Goal: Download file/media

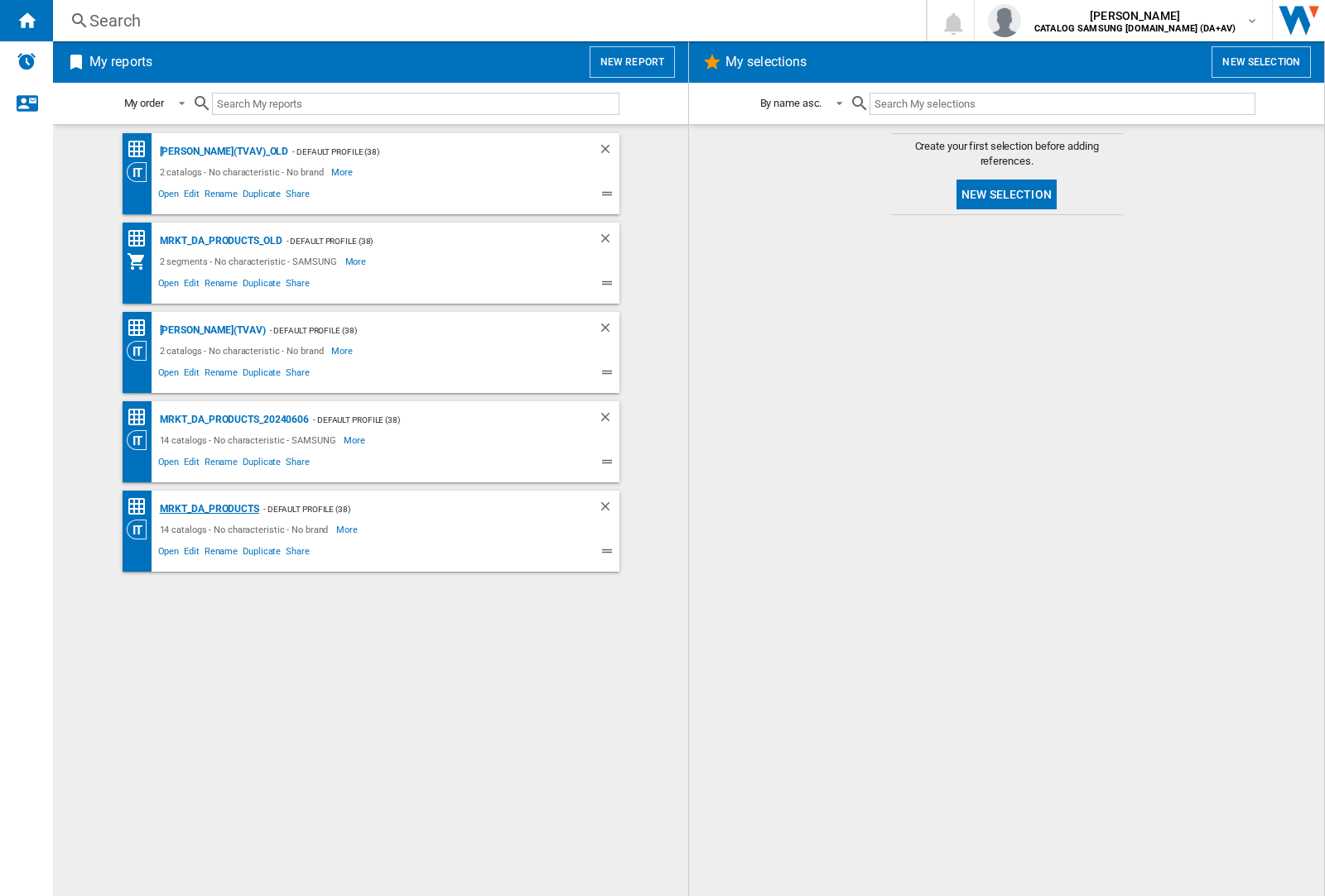
click at [208, 509] on div "MRKT_DA_PRODUCTS" at bounding box center [207, 509] width 104 height 21
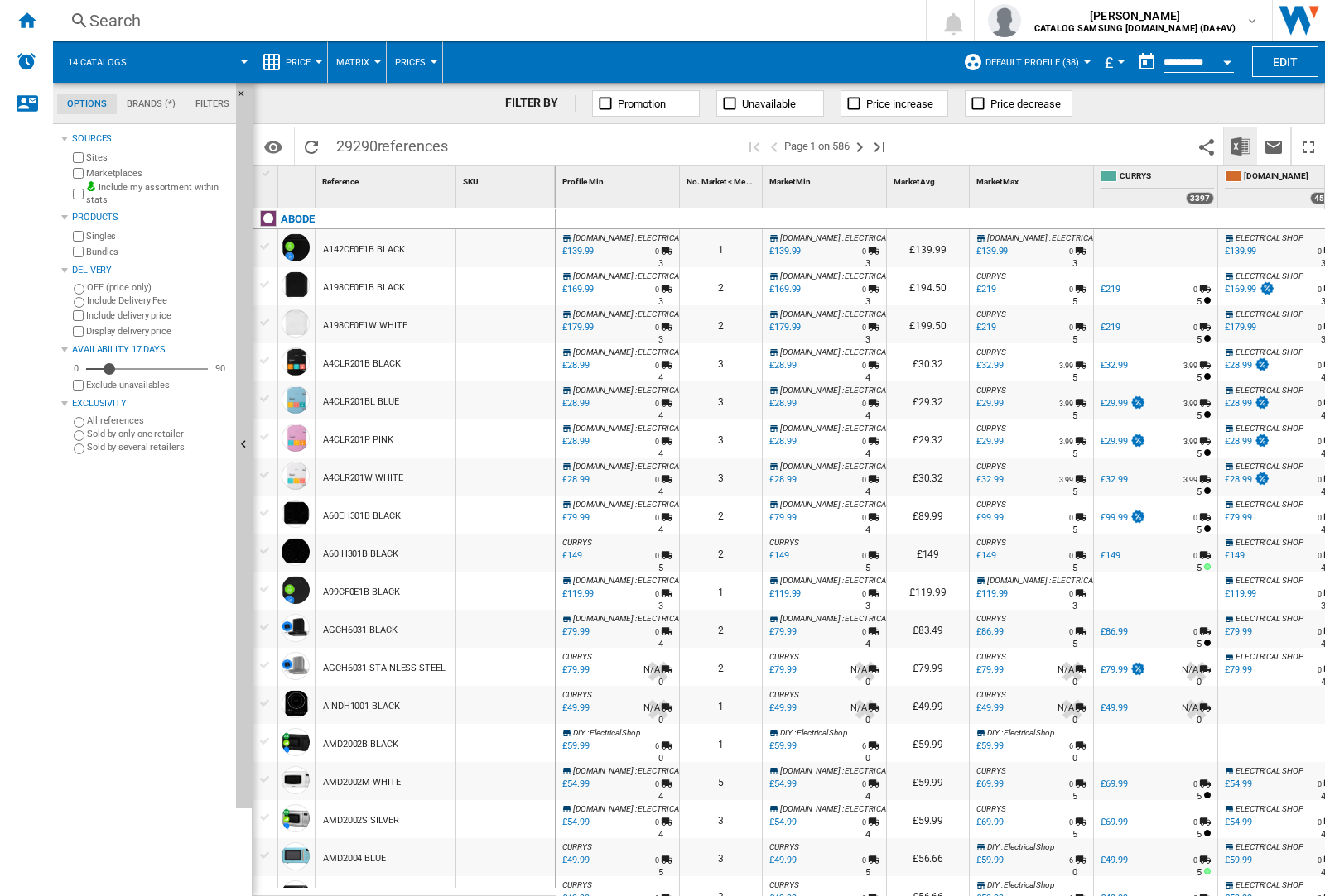
click at [1240, 145] on img "Download in Excel" at bounding box center [1240, 147] width 20 height 20
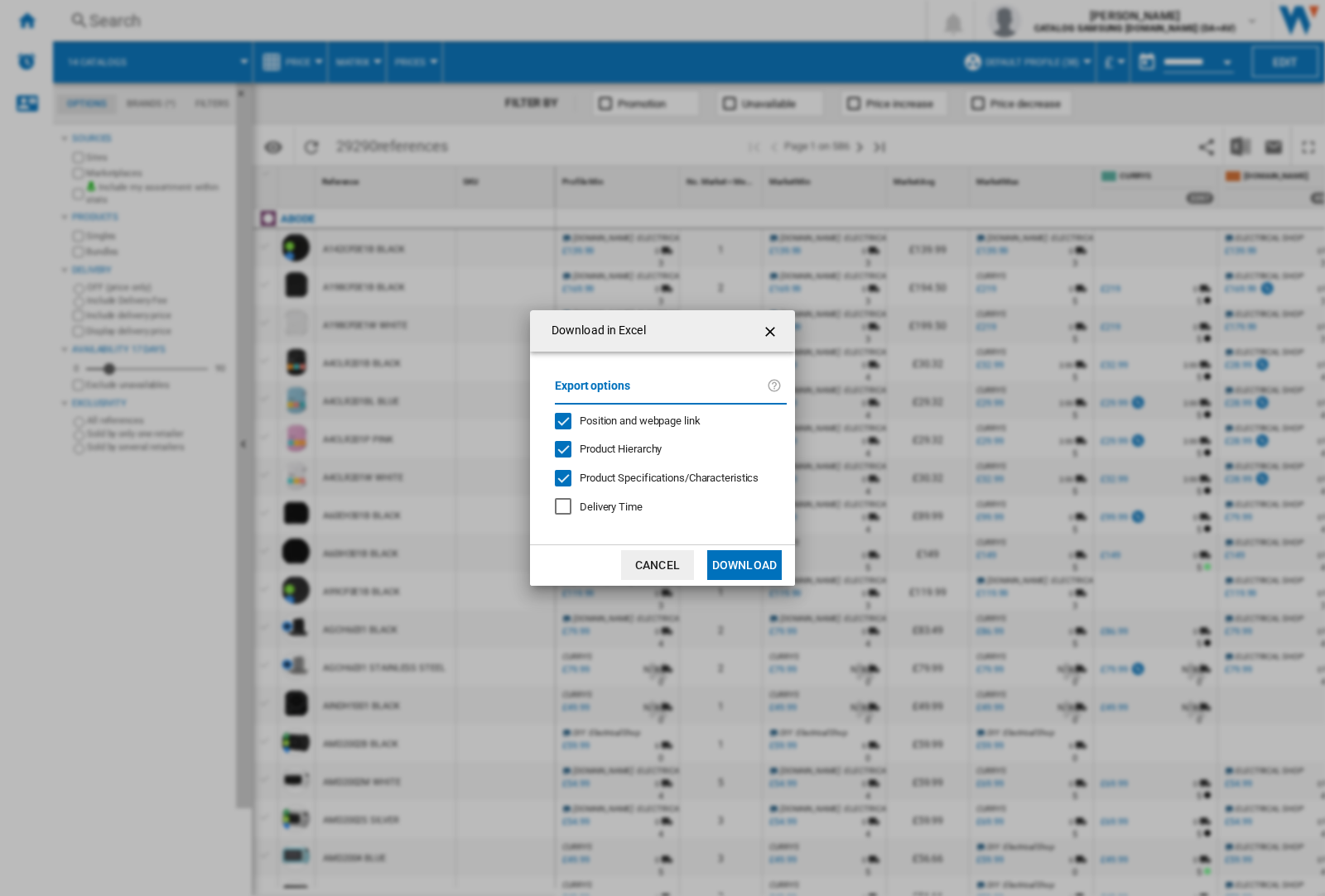
click at [629, 421] on span "Position and webpage link" at bounding box center [640, 421] width 121 height 13
click at [745, 565] on button "Download" at bounding box center [745, 565] width 74 height 29
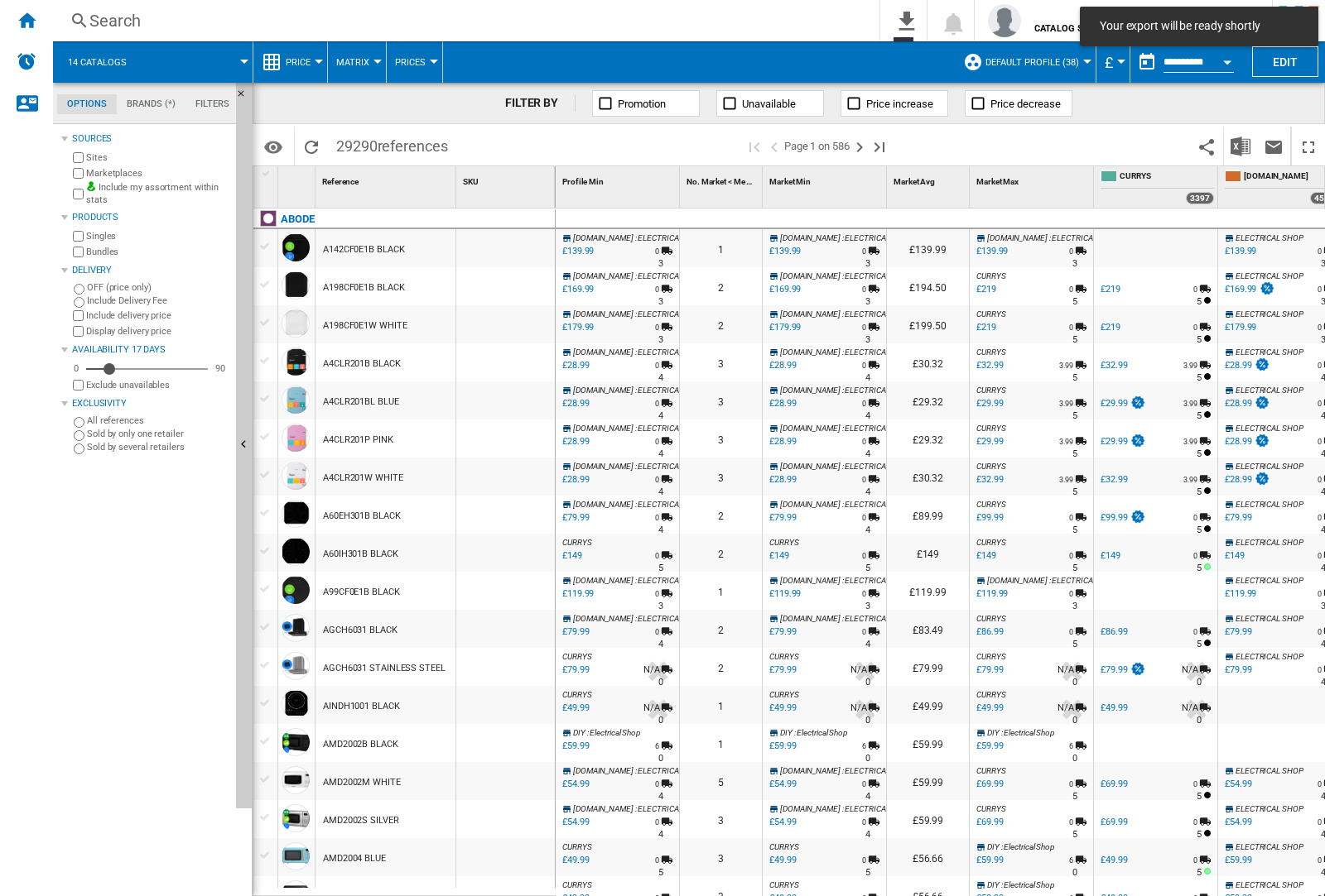
click at [190, 896] on div "Sources Sites Marketplaces Include my assortment within stats Products Singles …" at bounding box center [146, 512] width 168 height 768
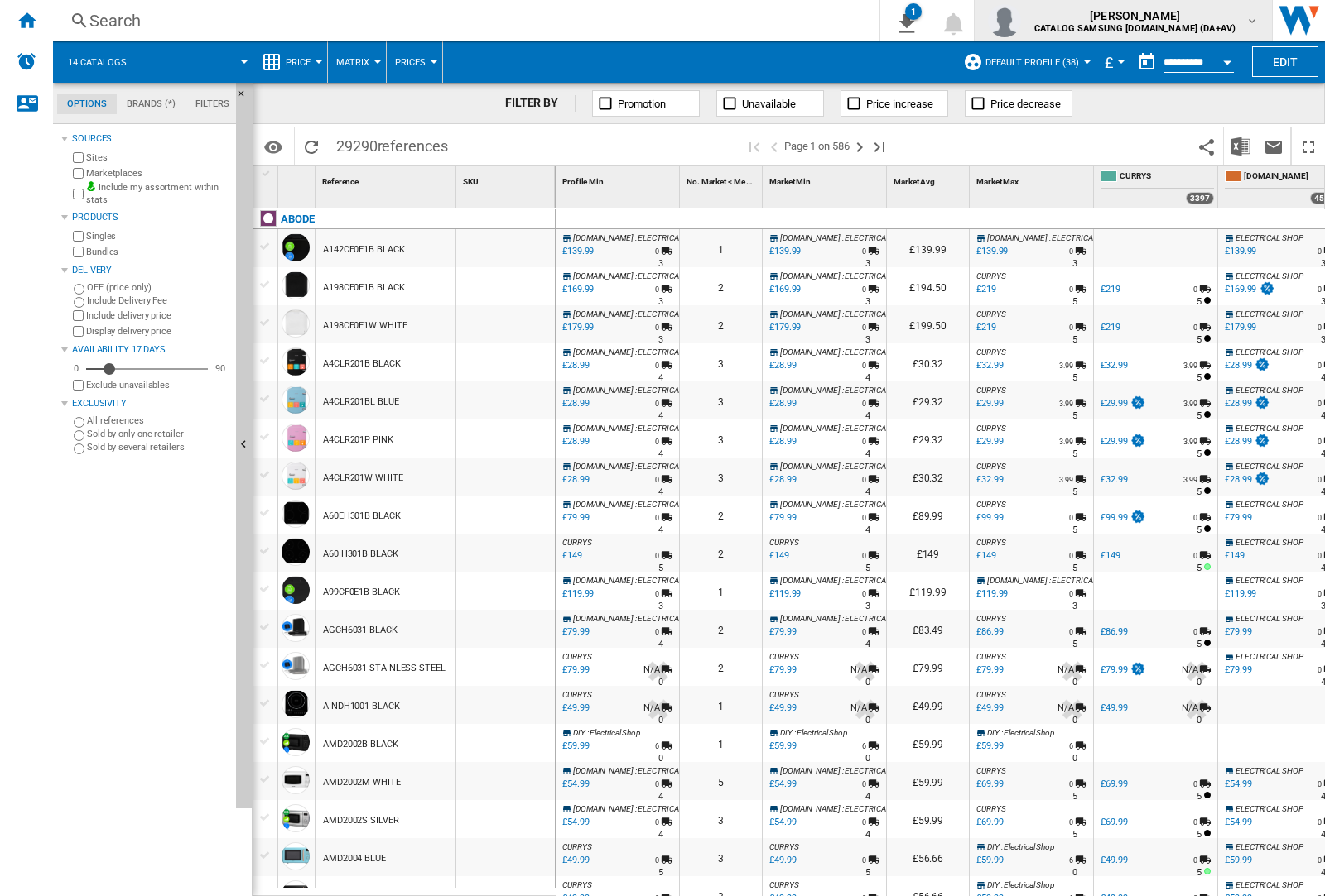
click at [1021, 21] on img "button" at bounding box center [1005, 21] width 33 height 33
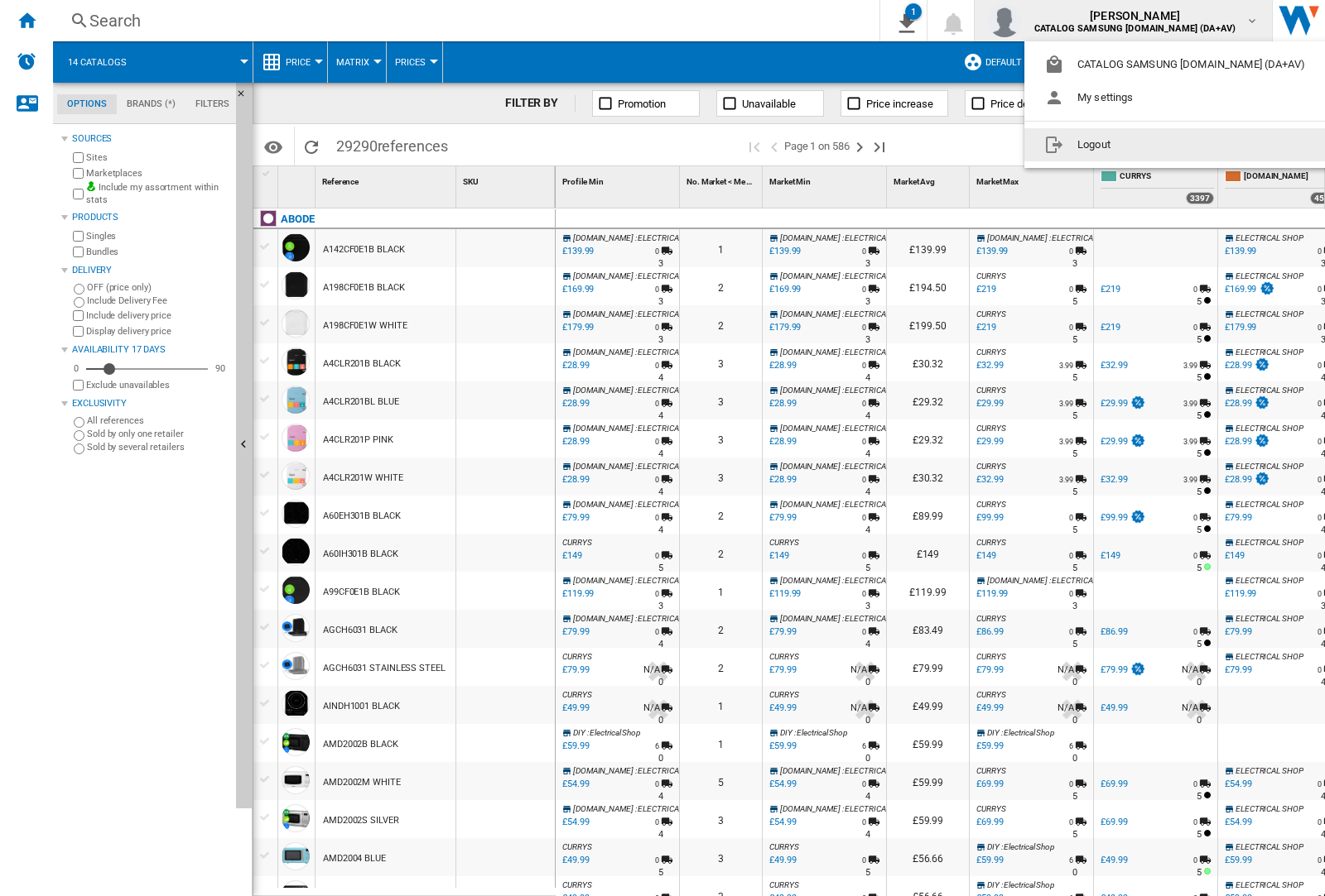
click at [1152, 145] on button "Logout" at bounding box center [1178, 145] width 307 height 33
